Goal: Information Seeking & Learning: Learn about a topic

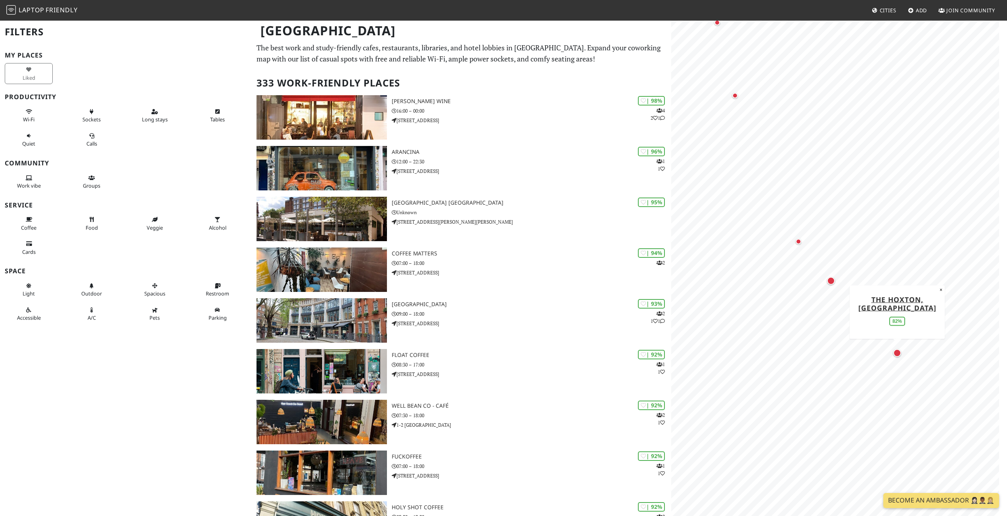
click at [895, 354] on div "Map marker" at bounding box center [897, 353] width 8 height 8
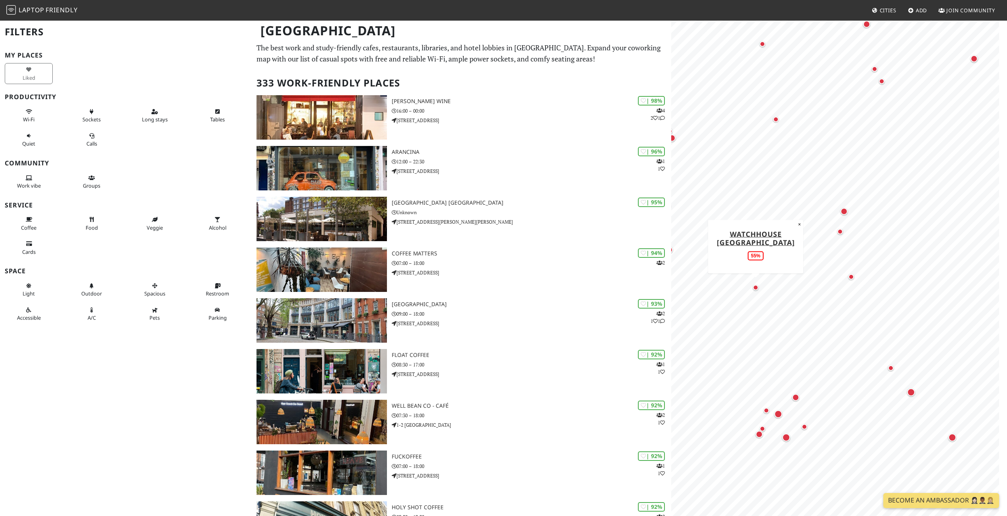
click at [757, 286] on div "Map marker" at bounding box center [756, 288] width 6 height 6
click at [854, 278] on div "Map marker" at bounding box center [851, 277] width 6 height 6
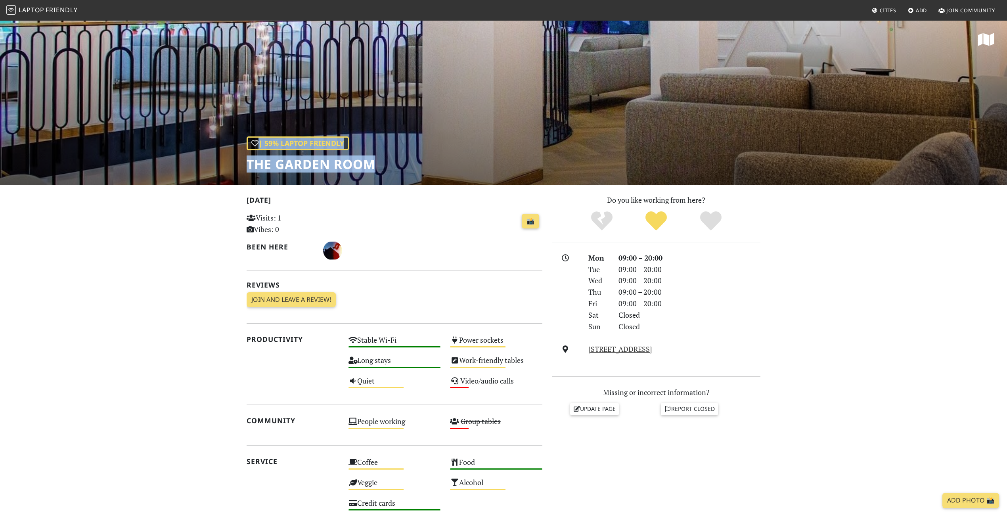
drag, startPoint x: 374, startPoint y: 162, endPoint x: 245, endPoint y: 163, distance: 129.2
click at [245, 163] on div "| 59% Laptop Friendly The Garden Room" at bounding box center [503, 102] width 1007 height 165
click at [256, 164] on h1 "The Garden Room" at bounding box center [311, 164] width 129 height 15
drag, startPoint x: 247, startPoint y: 164, endPoint x: 374, endPoint y: 167, distance: 126.9
click at [374, 167] on h1 "The Garden Room" at bounding box center [311, 164] width 129 height 15
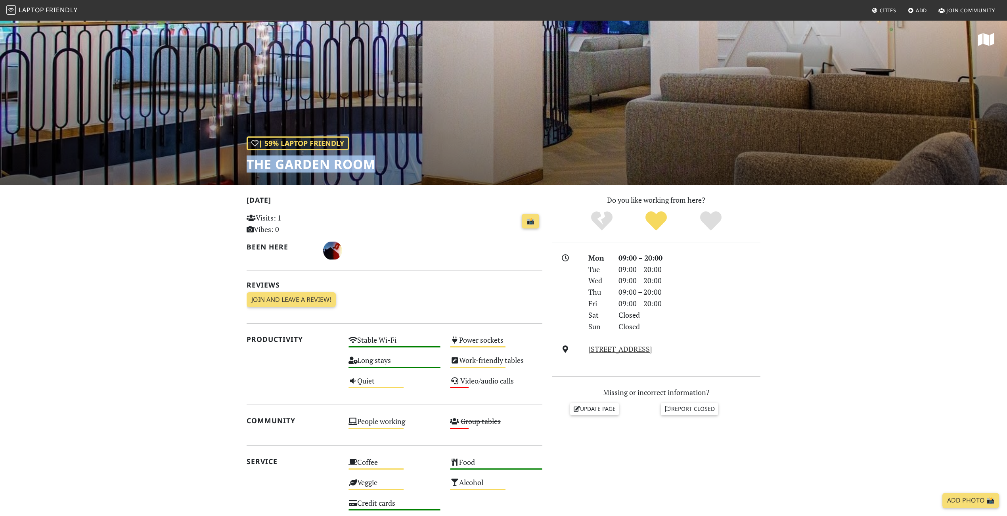
copy h1 "The Garden Room"
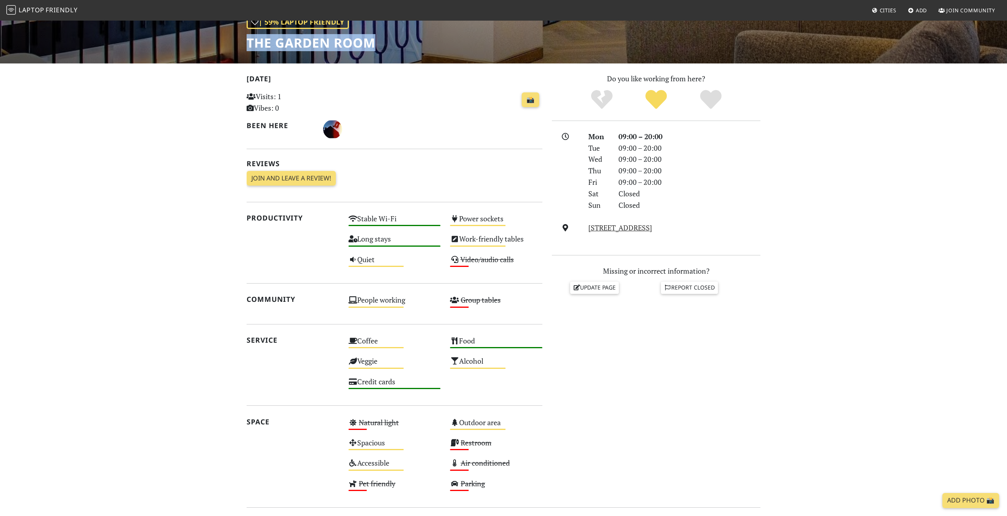
scroll to position [192, 0]
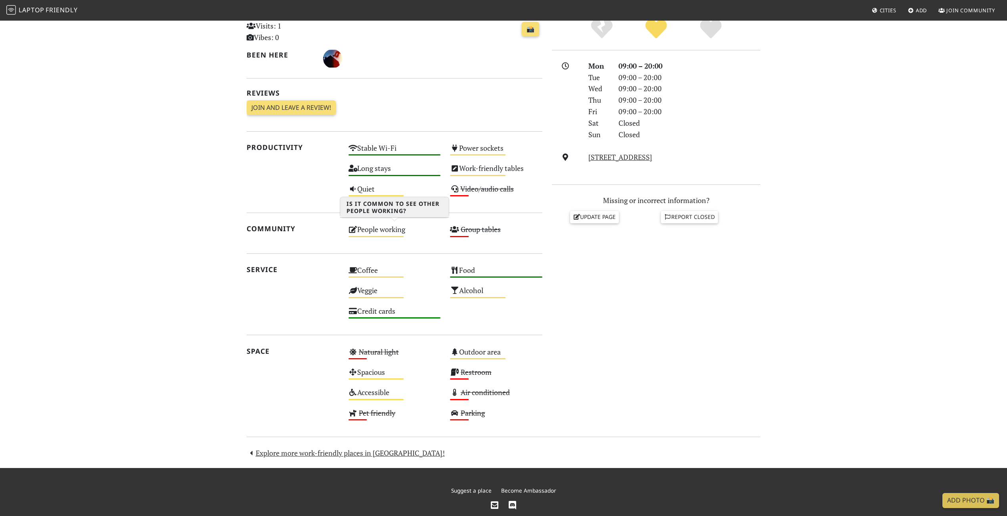
click at [381, 232] on div "People working Medium" at bounding box center [395, 233] width 102 height 20
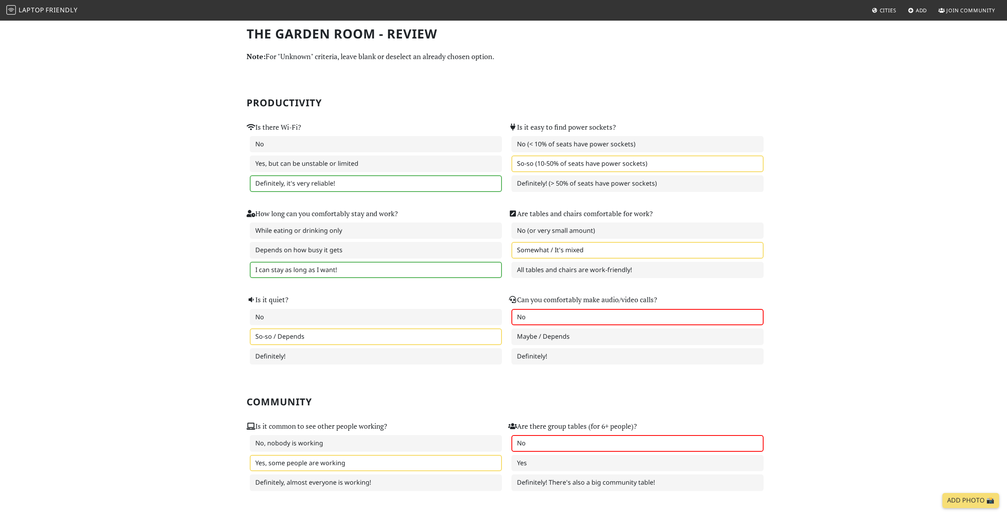
scroll to position [2, 0]
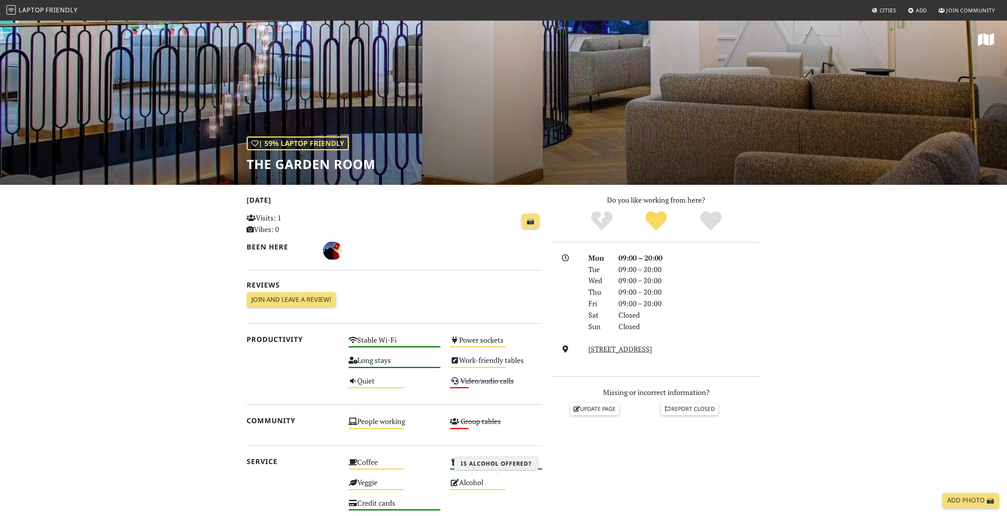
scroll to position [215, 0]
